Goal: Task Accomplishment & Management: Use online tool/utility

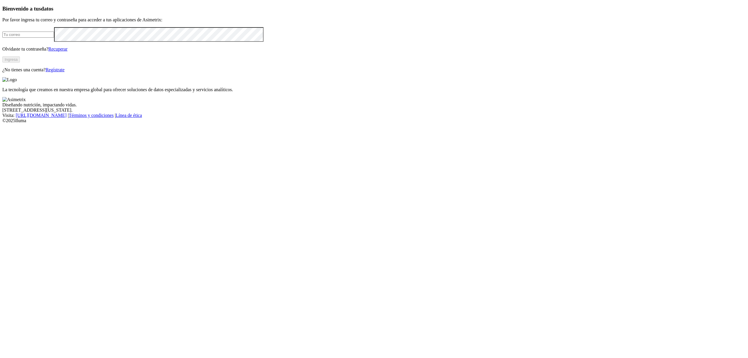
type input "[EMAIL_ADDRESS][DOMAIN_NAME]"
click at [20, 63] on button "Ingresa" at bounding box center [11, 59] width 18 height 6
